Goal: Task Accomplishment & Management: Complete application form

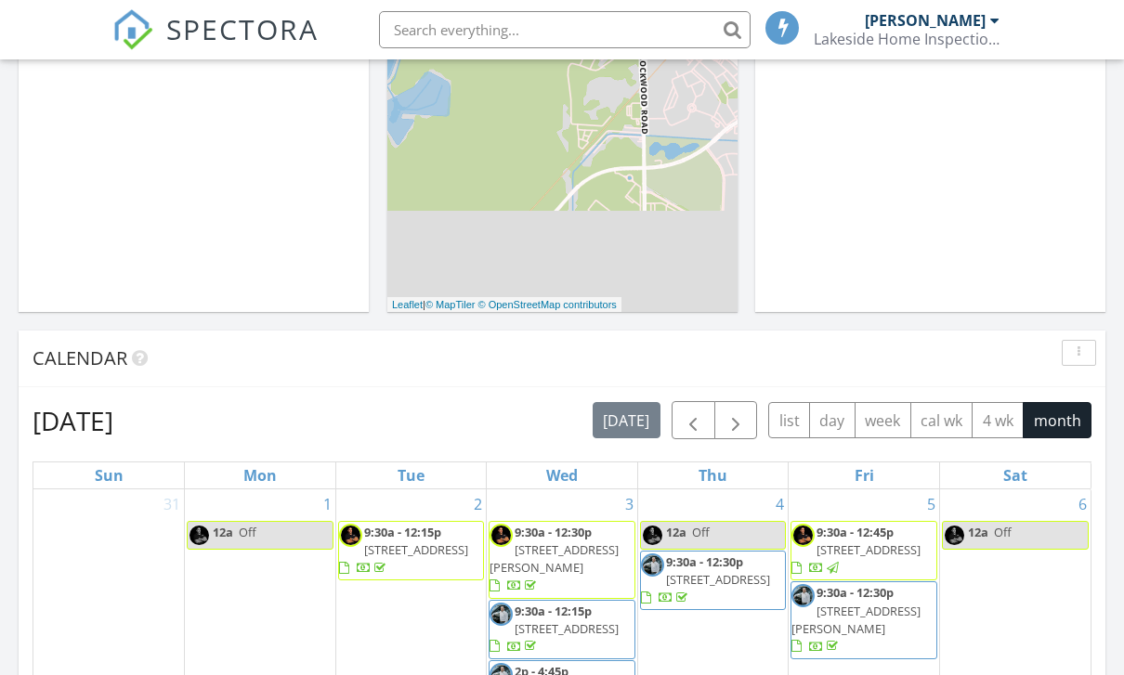
scroll to position [1692, 1125]
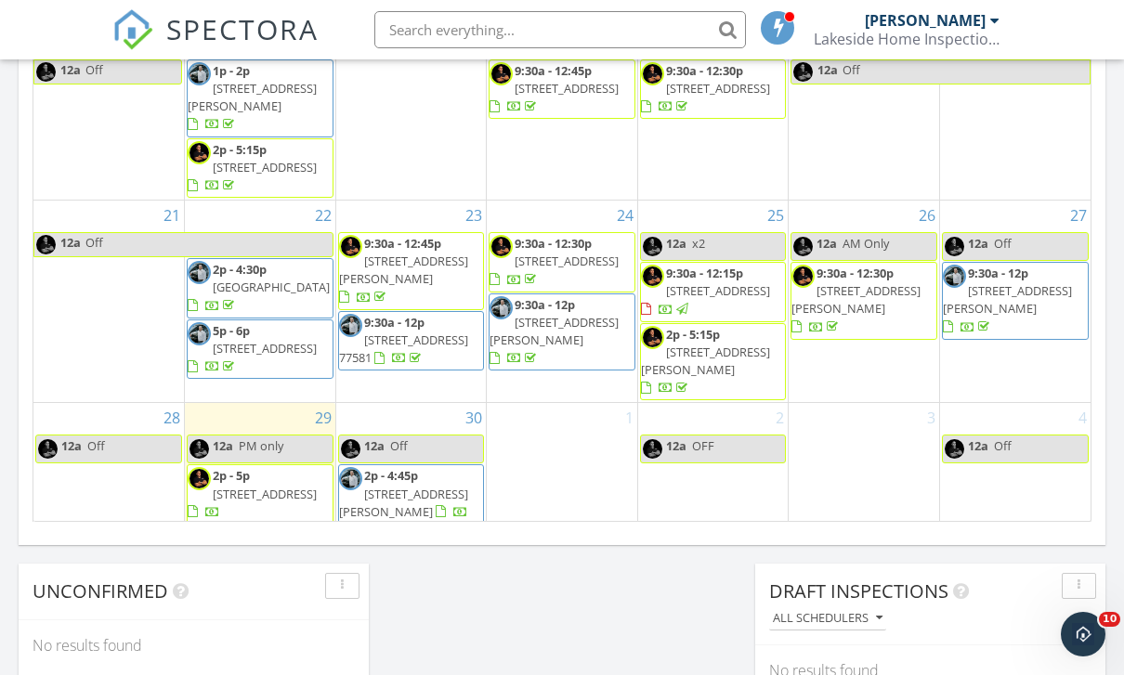
scroll to position [277, 0]
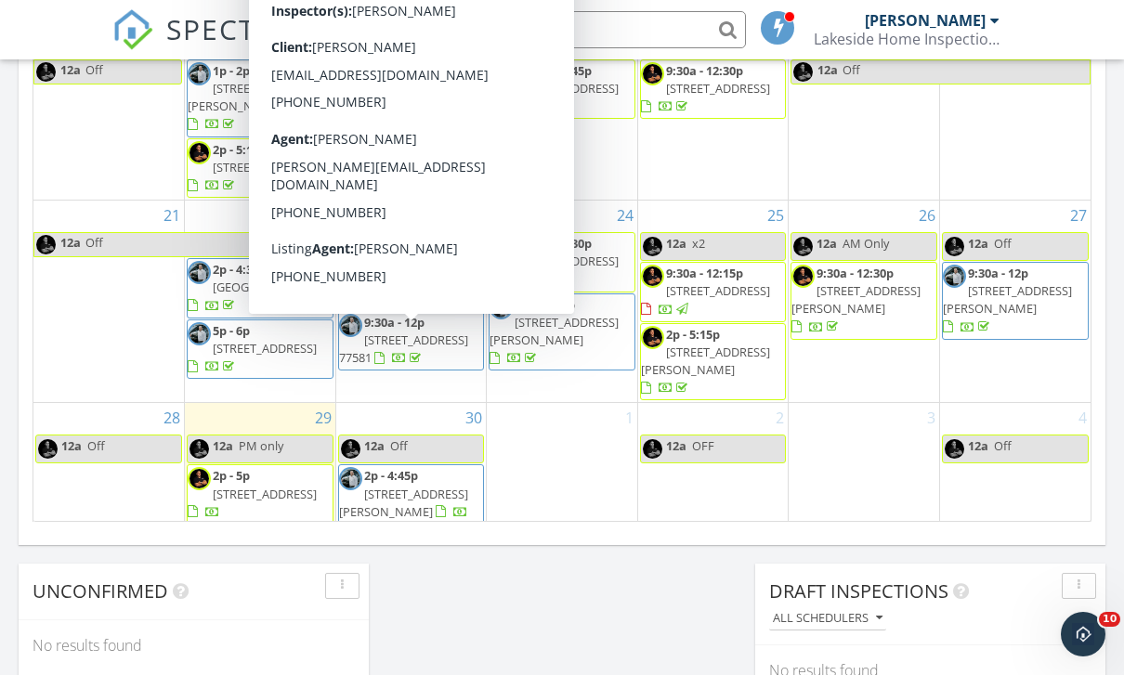
click at [389, 353] on div at bounding box center [381, 360] width 15 height 15
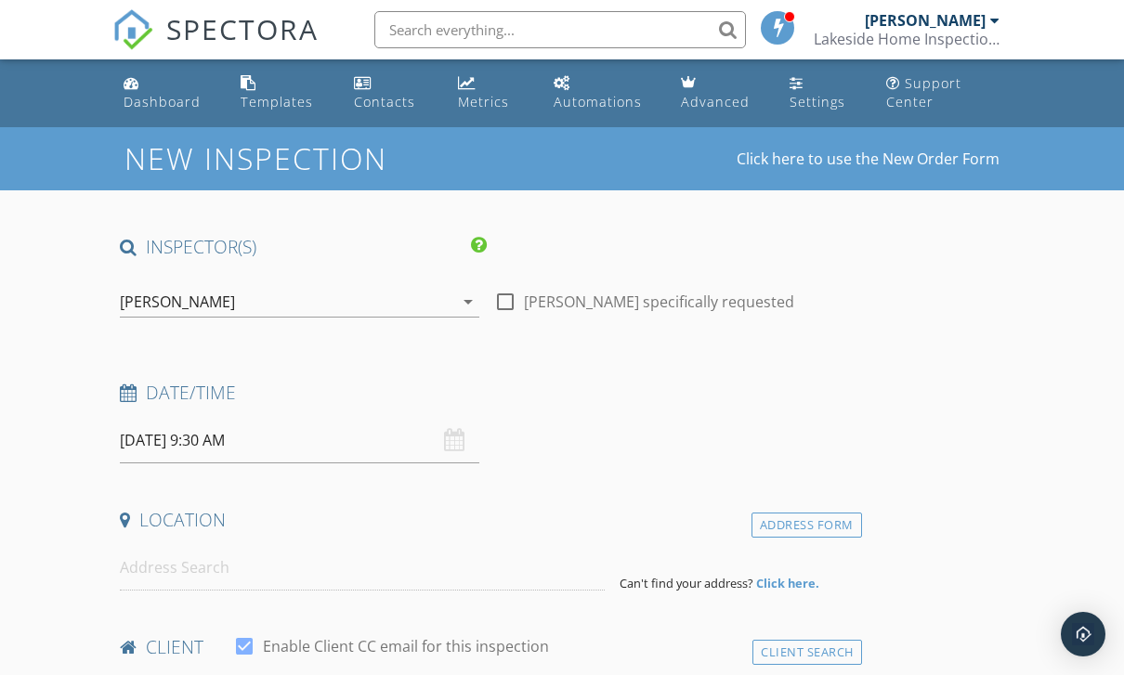
type input "George"
type input "[PERSON_NAME]"
type input "[EMAIL_ADDRESS][DOMAIN_NAME]"
type input "[PHONE_NUMBER]"
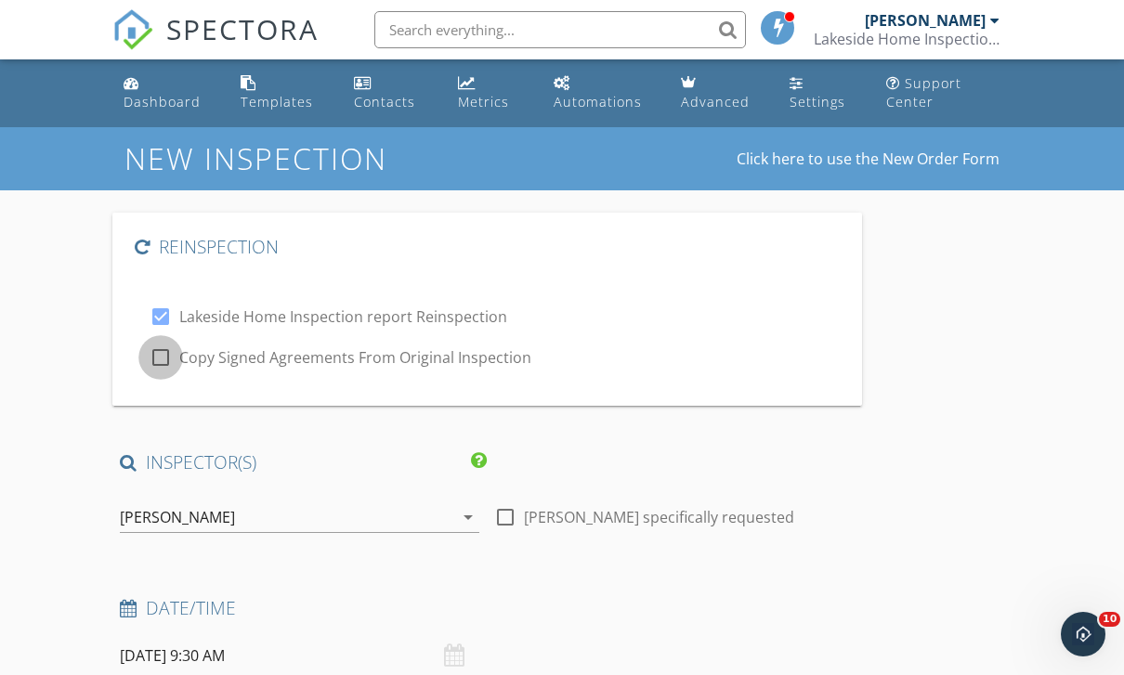
click at [162, 359] on div at bounding box center [161, 358] width 32 height 32
checkbox input "true"
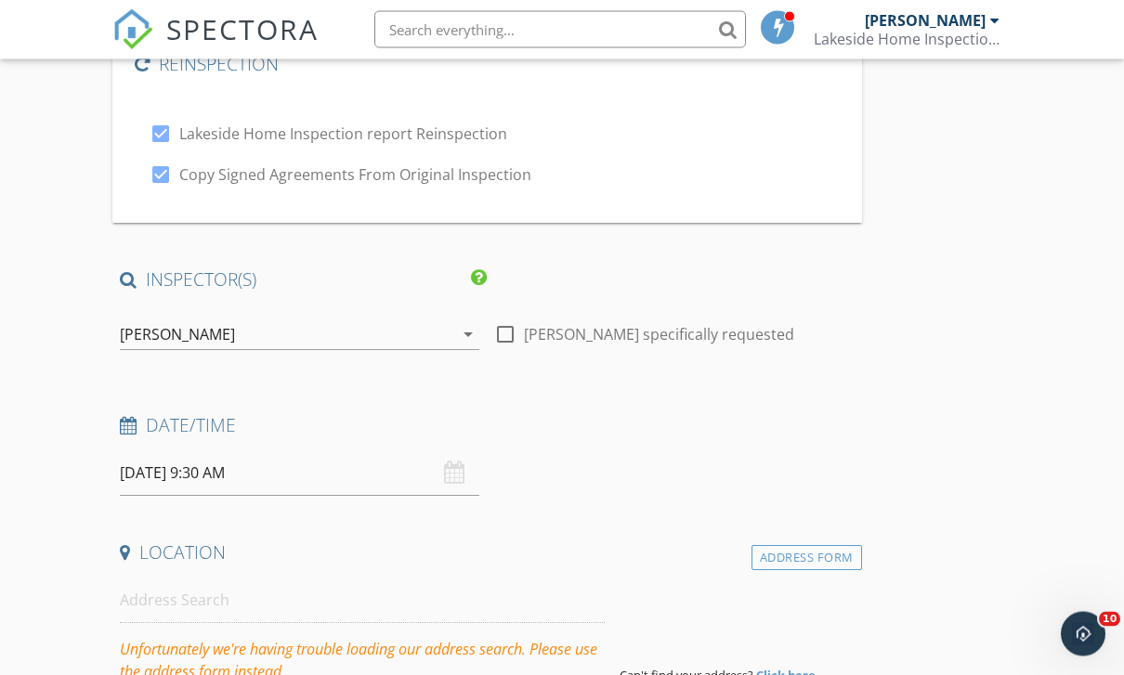
click at [180, 470] on input "09/30/2025 9:30 AM" at bounding box center [300, 474] width 360 height 46
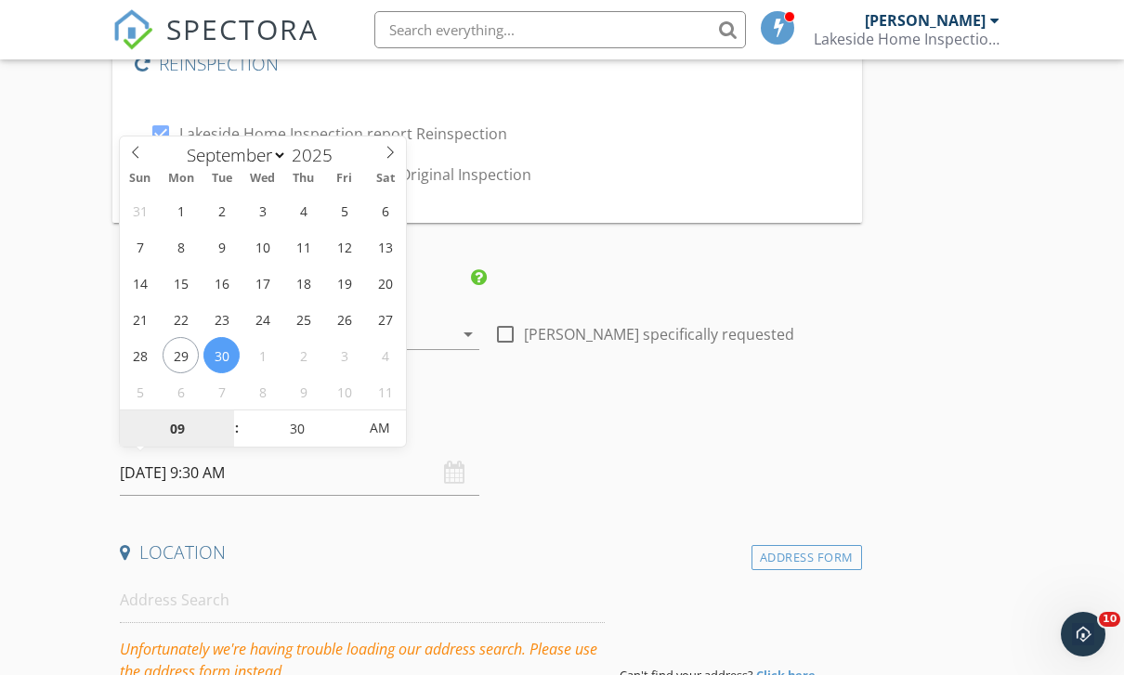
type input "09/29/2025 9:30 AM"
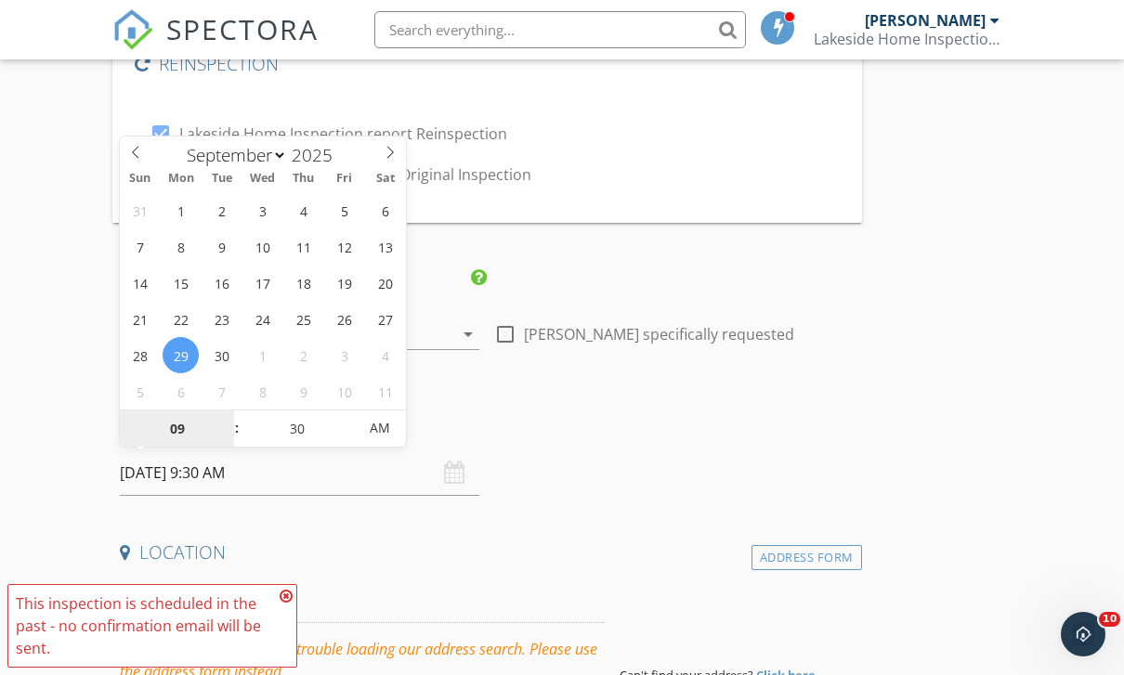
scroll to position [182, 0]
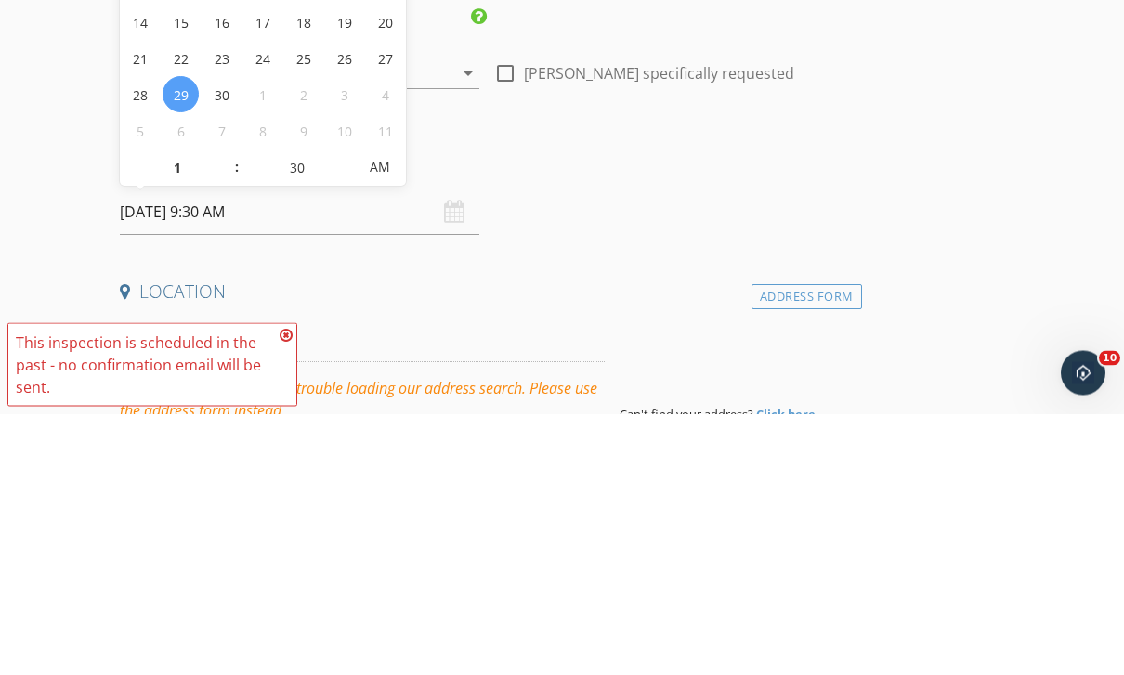
type input "01"
type input "09/29/2025 1:30 AM"
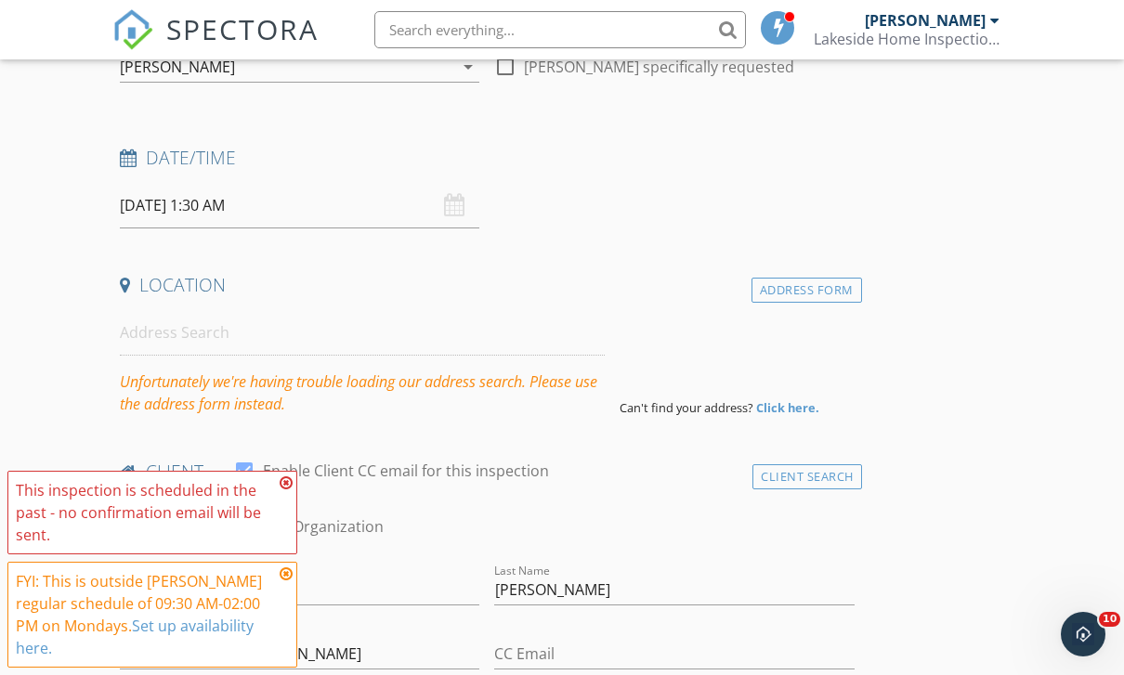
scroll to position [441, 0]
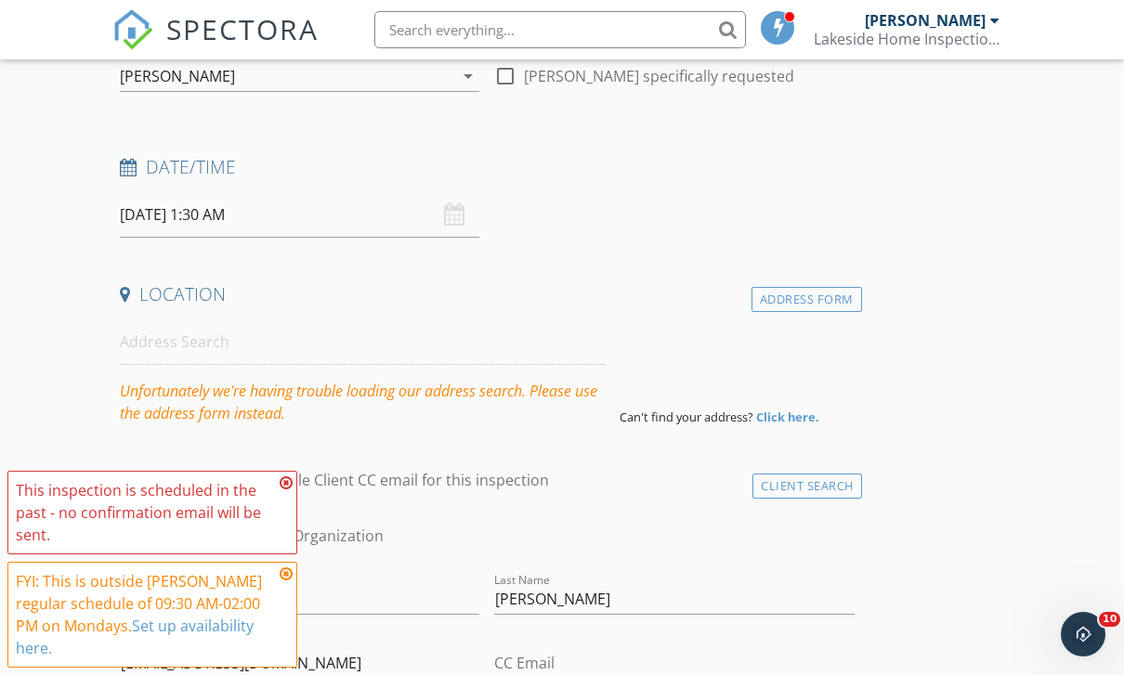
click at [272, 218] on input "09/29/2025 1:30 AM" at bounding box center [300, 215] width 360 height 46
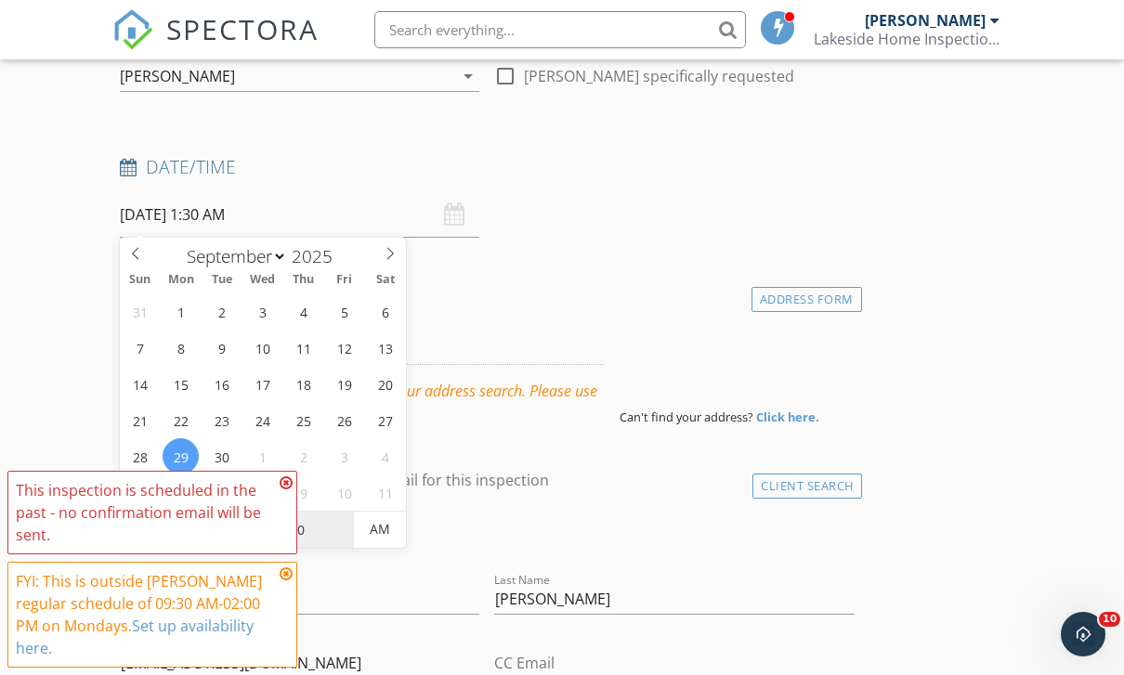
click at [314, 540] on input "30" at bounding box center [297, 530] width 114 height 37
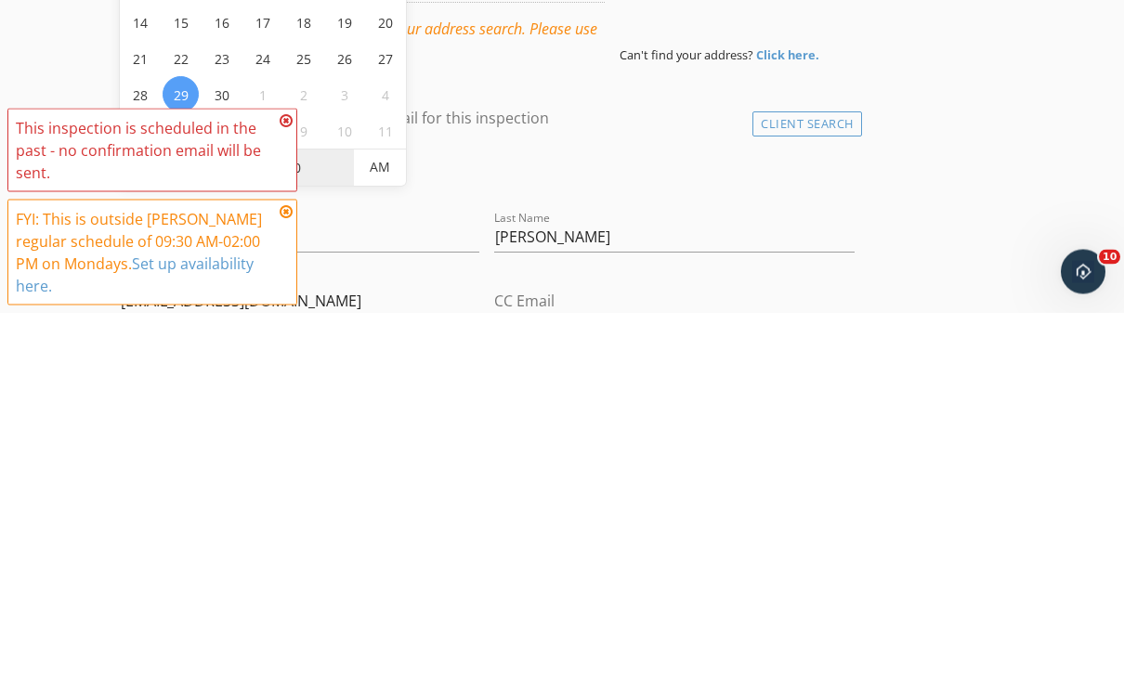
type input "00"
type input "[DATE] 1:00 PM"
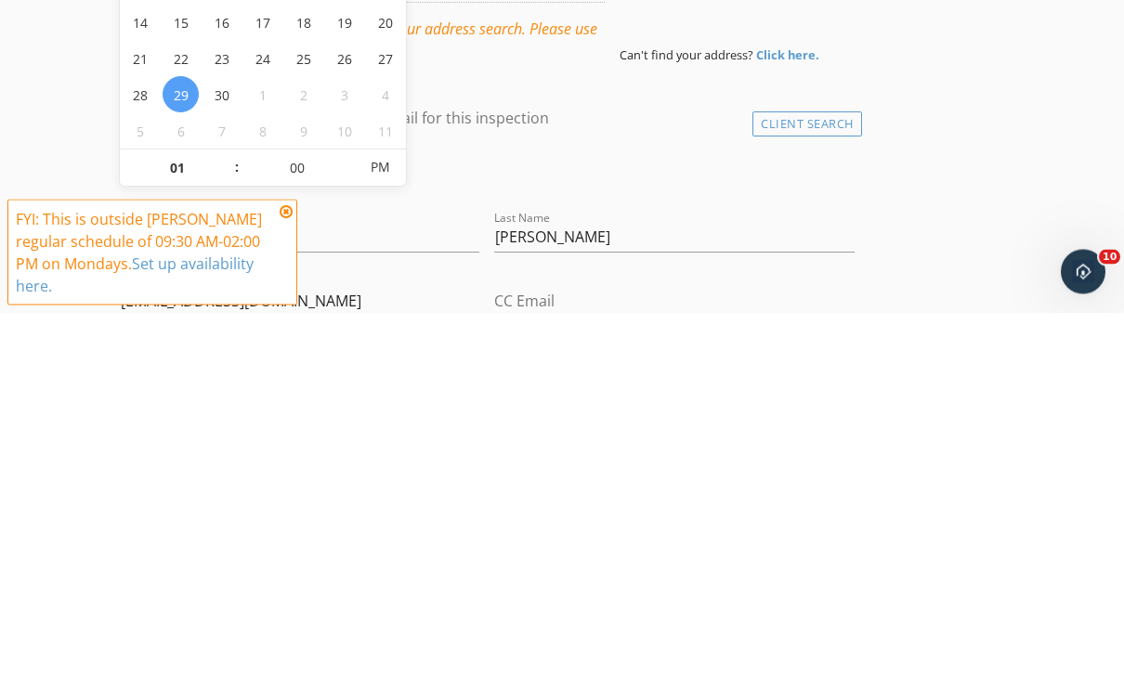
scroll to position [804, 0]
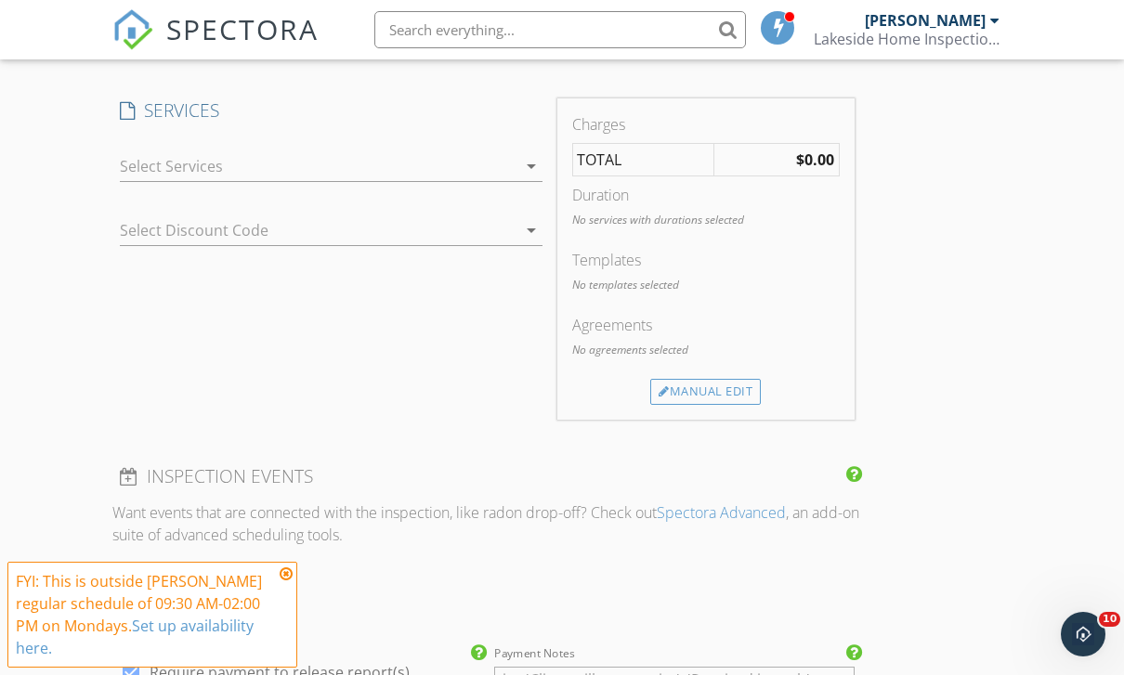
scroll to position [1406, 0]
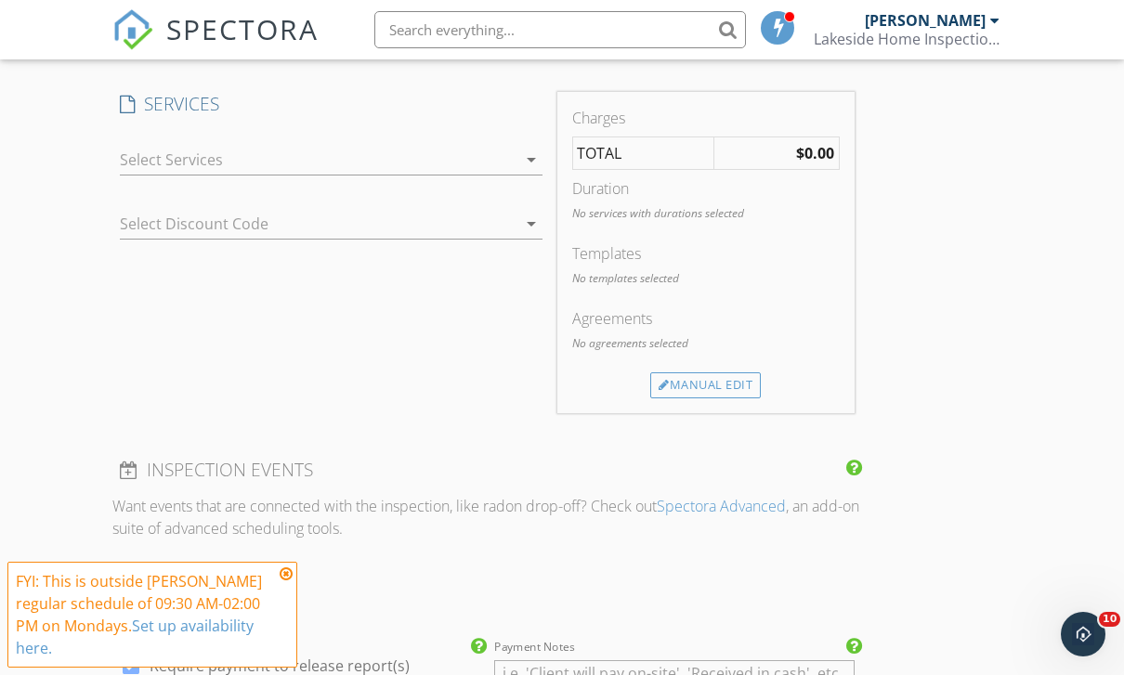
click at [158, 157] on div at bounding box center [318, 160] width 397 height 30
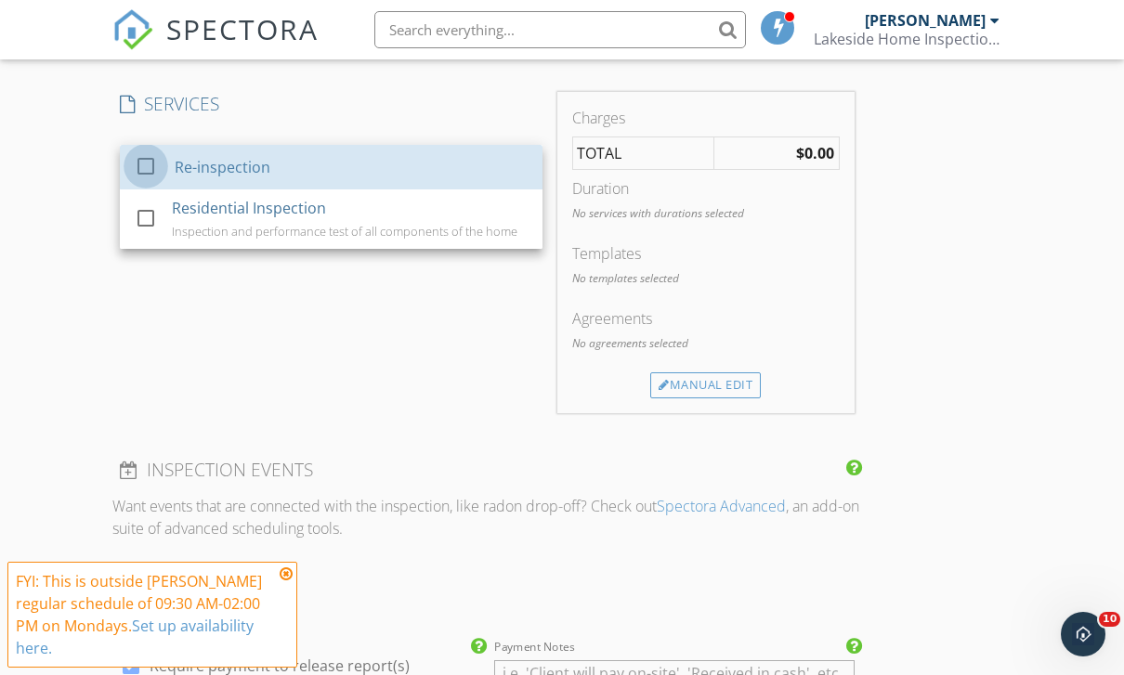
click at [145, 162] on div at bounding box center [146, 166] width 32 height 32
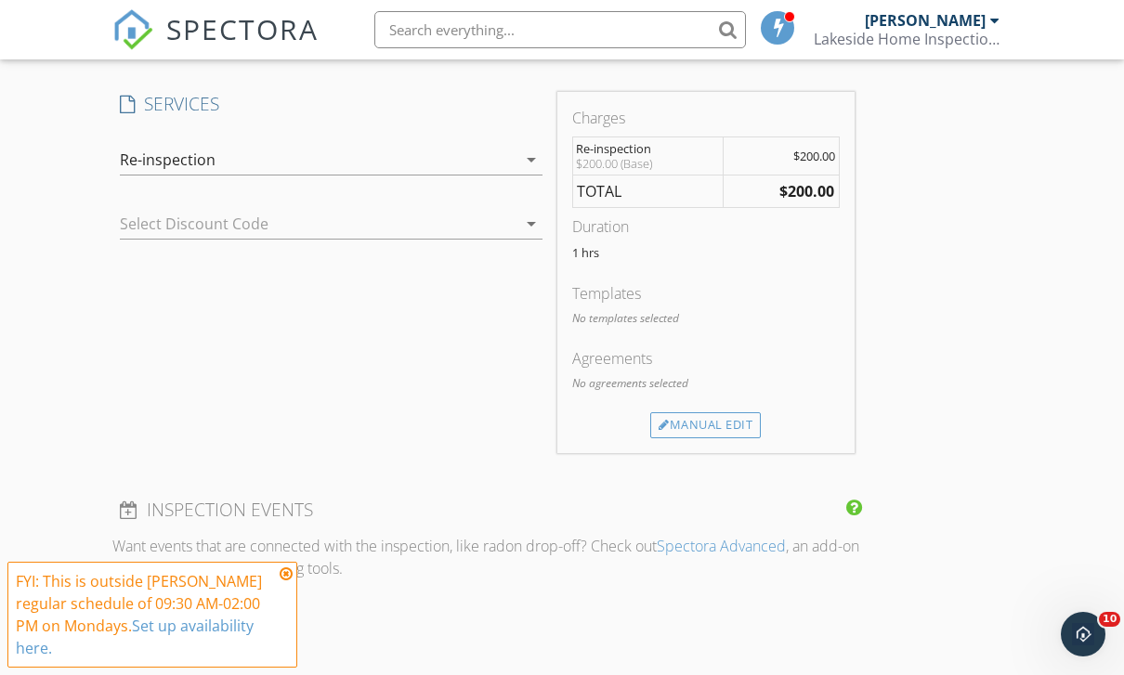
click at [745, 421] on div "Manual Edit" at bounding box center [705, 425] width 111 height 26
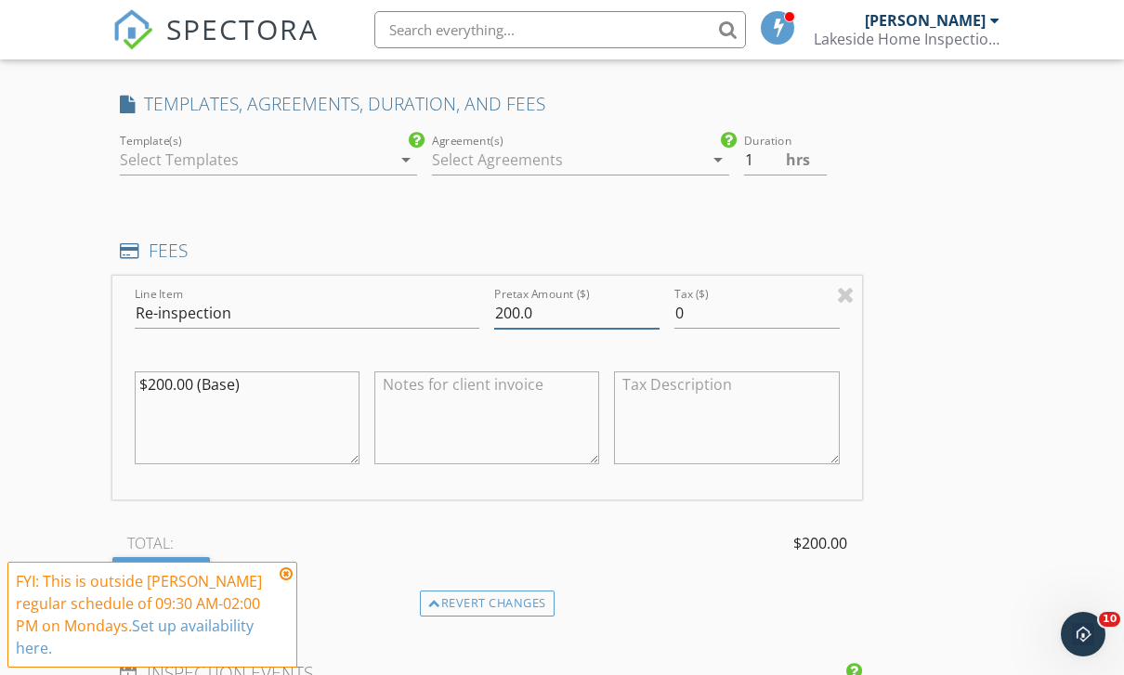
click at [604, 316] on input "200.0" at bounding box center [576, 313] width 165 height 31
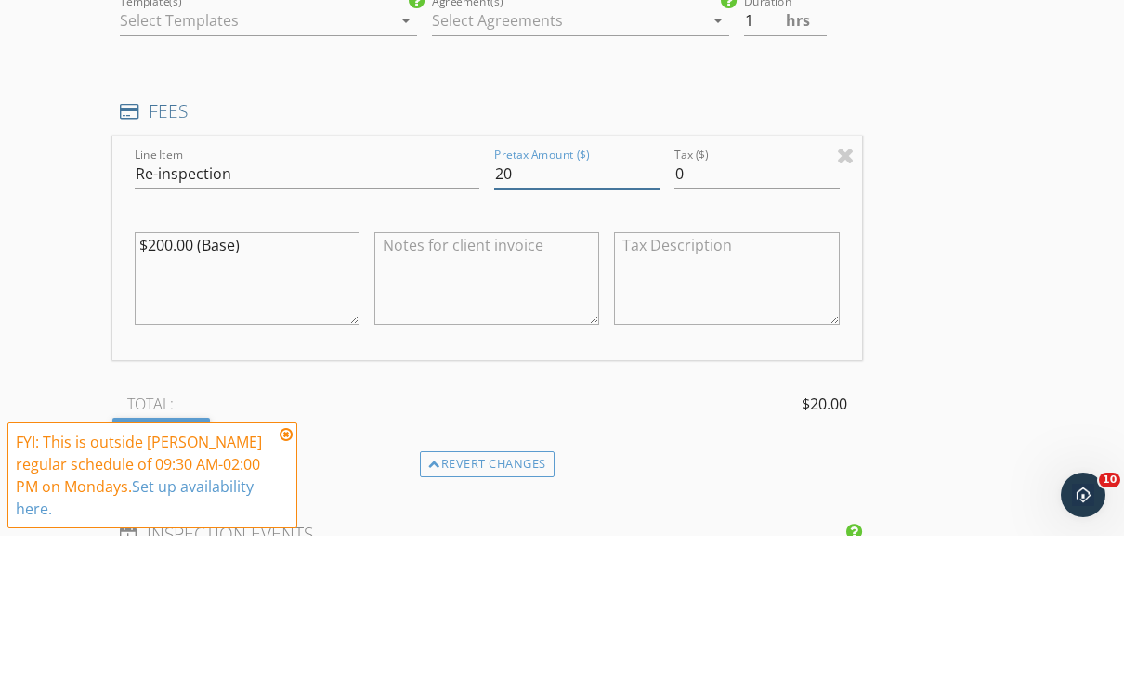
type input "2"
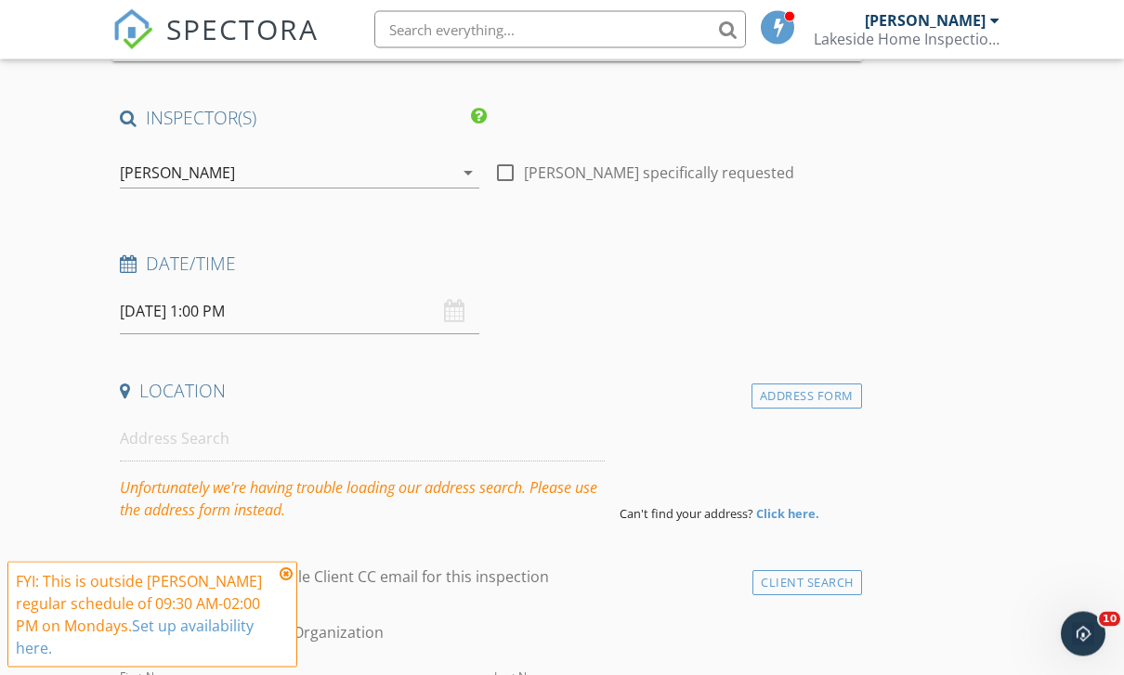
scroll to position [323, 0]
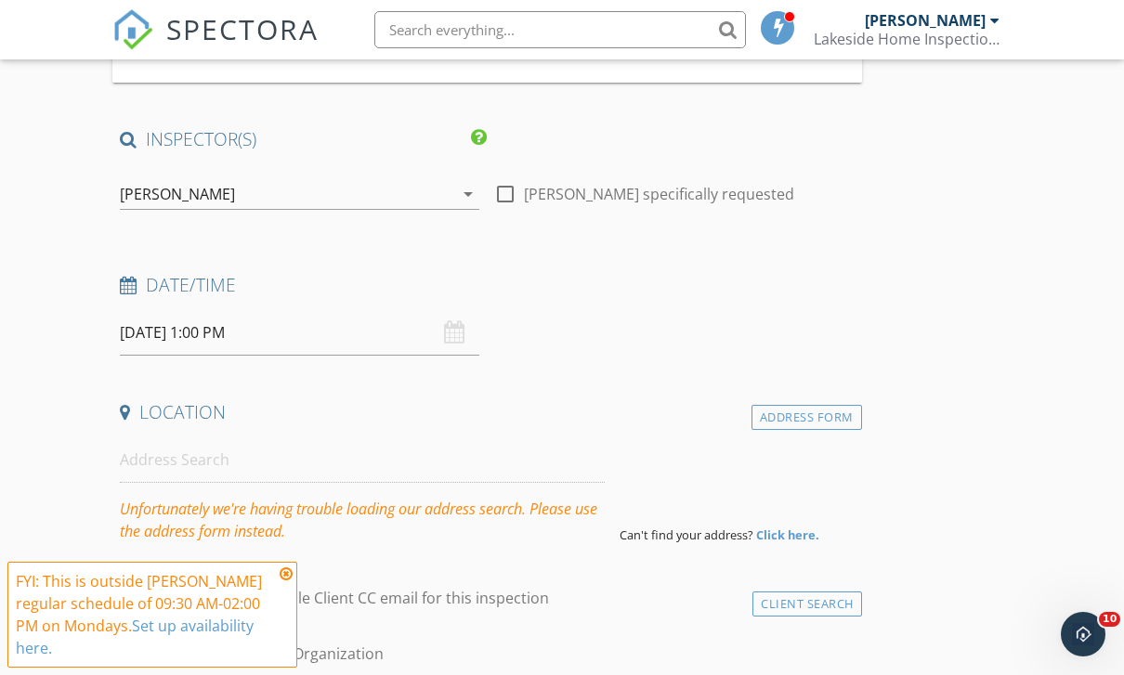
type input "0"
click at [853, 411] on div "Address Form" at bounding box center [807, 417] width 111 height 25
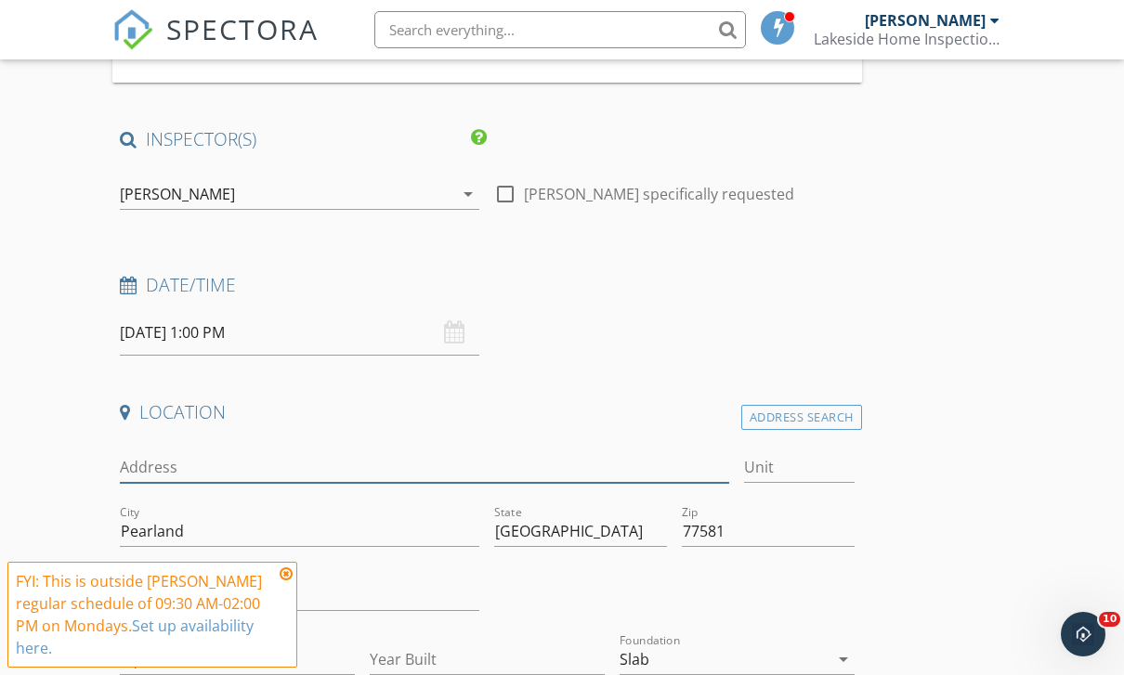
click at [145, 471] on input "Address" at bounding box center [424, 467] width 609 height 31
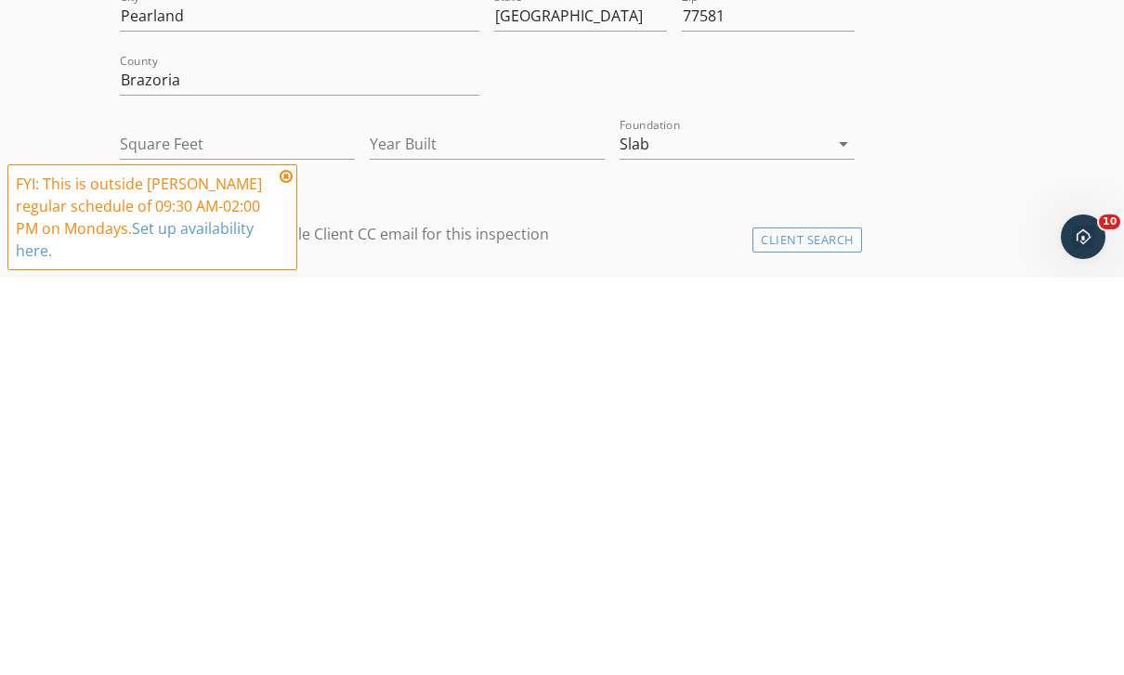
scroll to position [443, 0]
type input "3905 Pyrus"
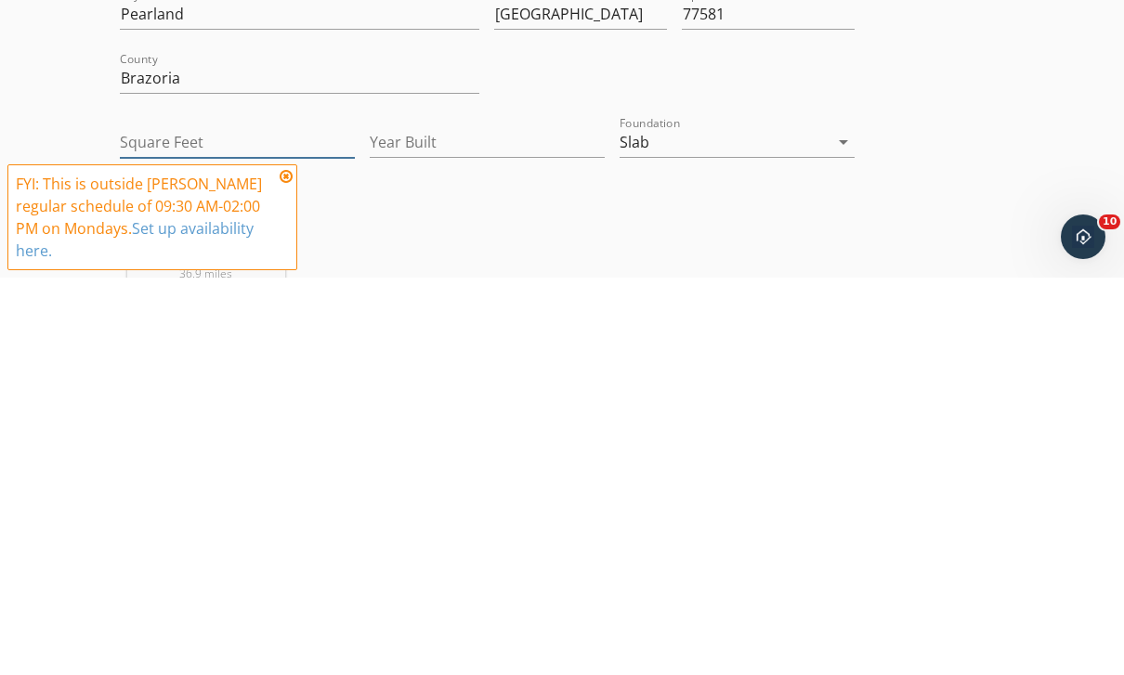
click at [138, 525] on input "Square Feet" at bounding box center [237, 540] width 235 height 31
type input "3322"
click at [410, 525] on input "Year Built" at bounding box center [487, 540] width 235 height 31
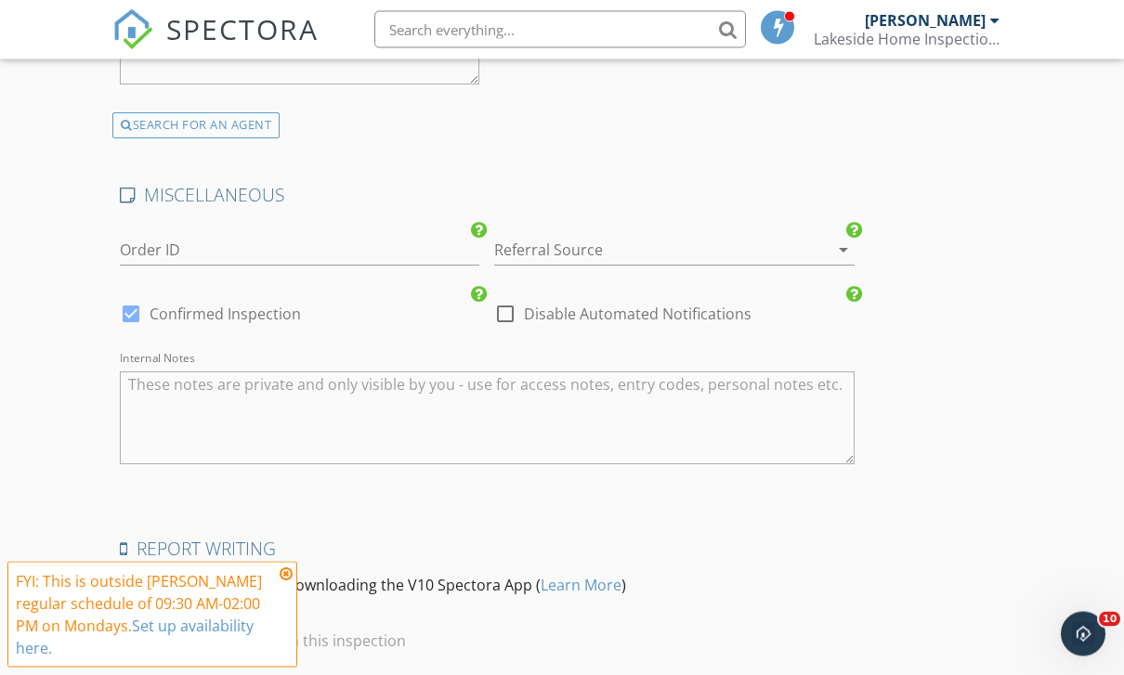
scroll to position [3846, 0]
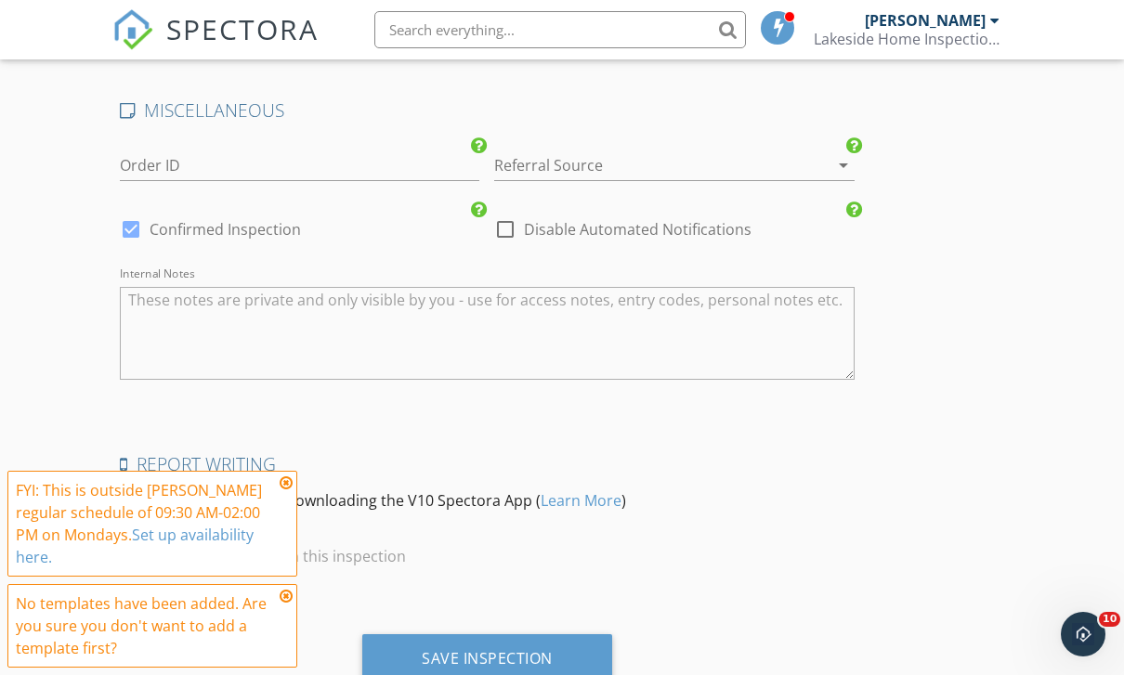
type input "2025"
click at [579, 660] on div "Save Inspection" at bounding box center [487, 659] width 250 height 50
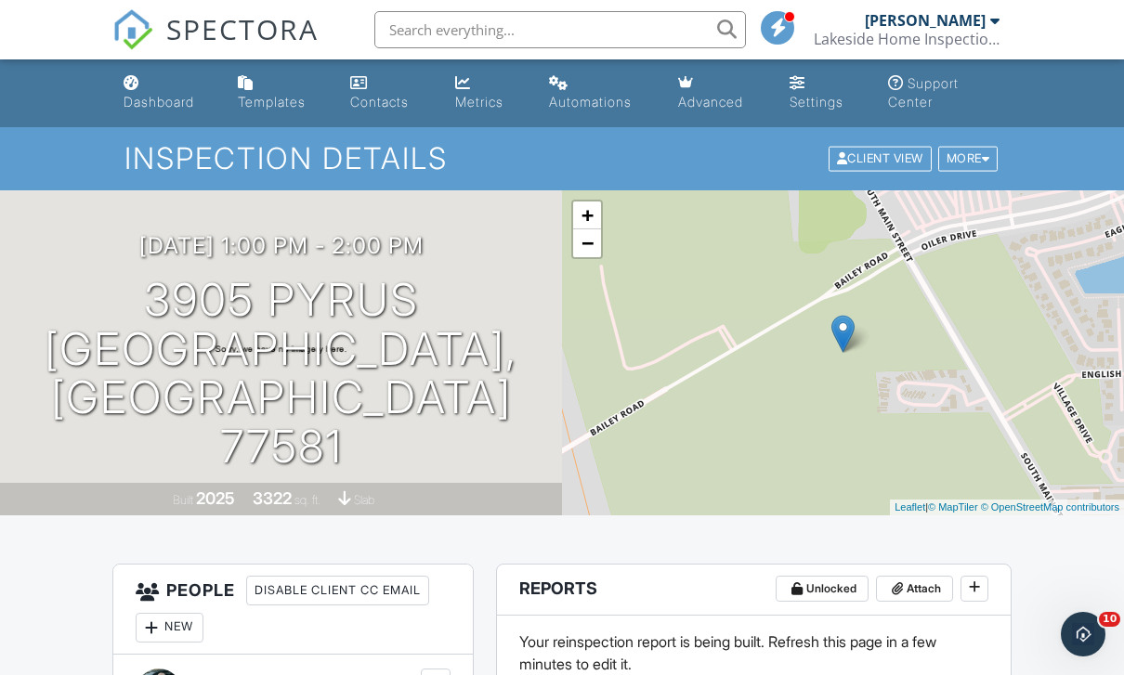
click at [136, 94] on div "Dashboard" at bounding box center [159, 102] width 71 height 16
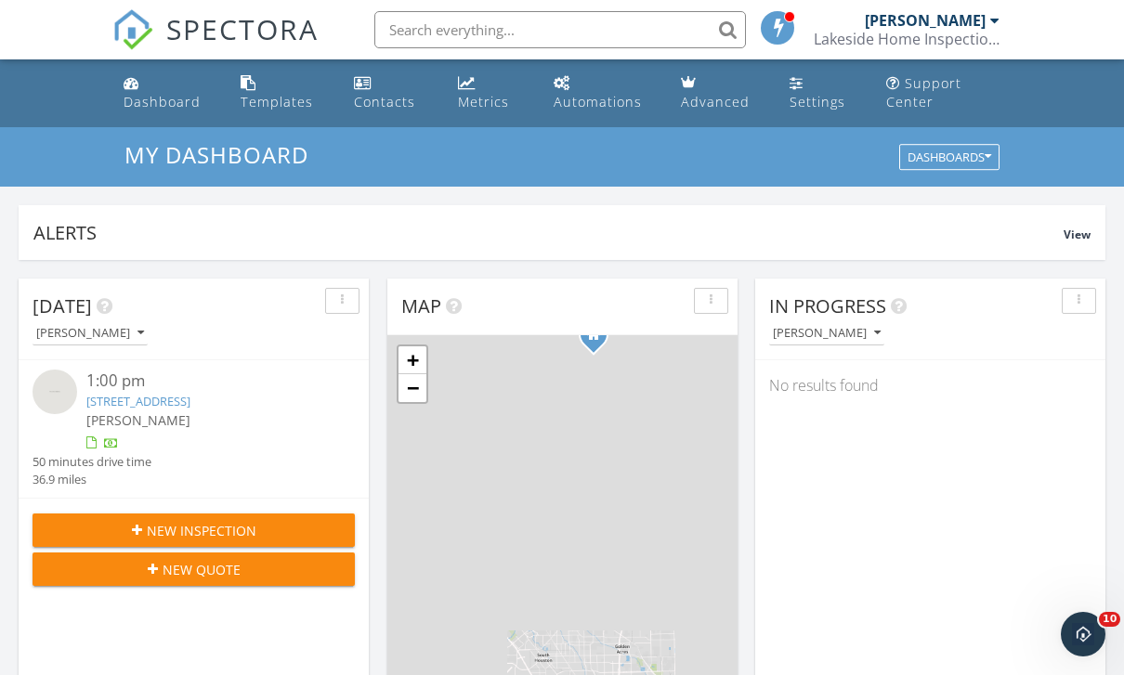
scroll to position [9, 9]
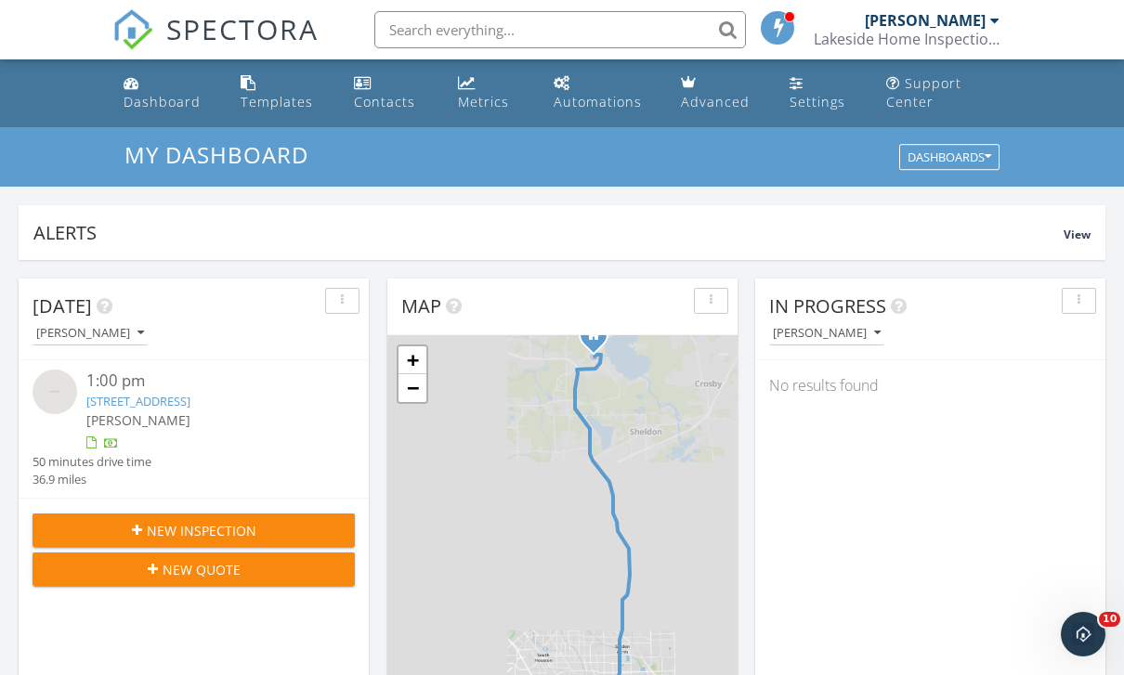
click at [156, 98] on div "Dashboard" at bounding box center [162, 102] width 77 height 18
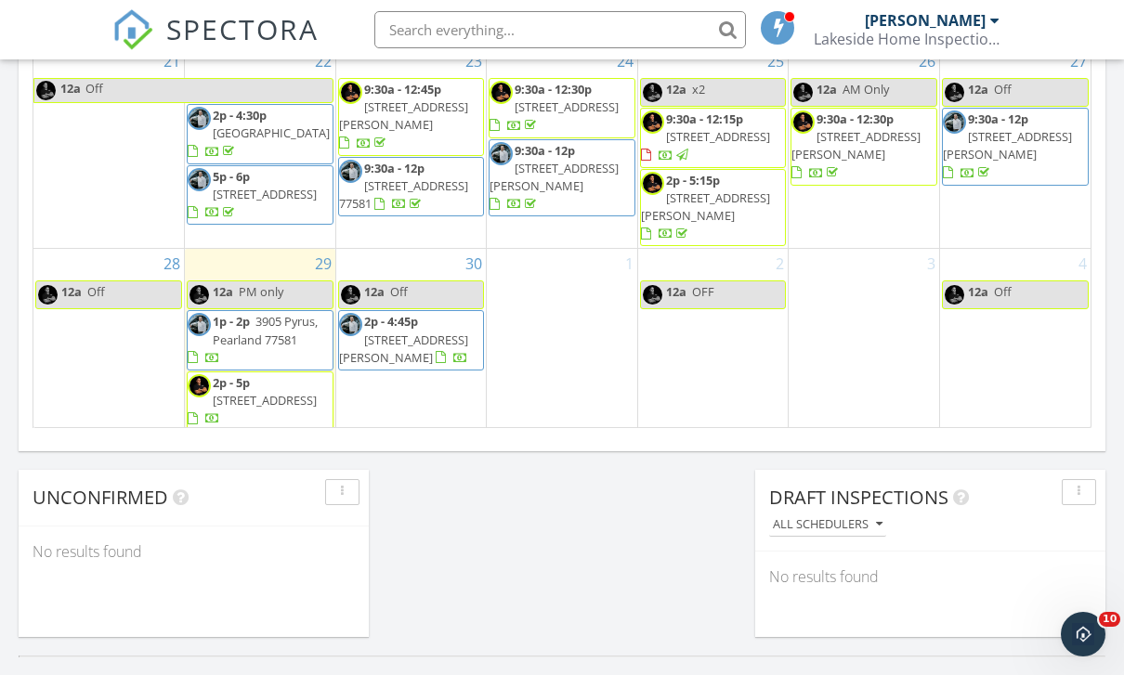
scroll to position [894, 0]
